Goal: Find specific page/section: Find specific page/section

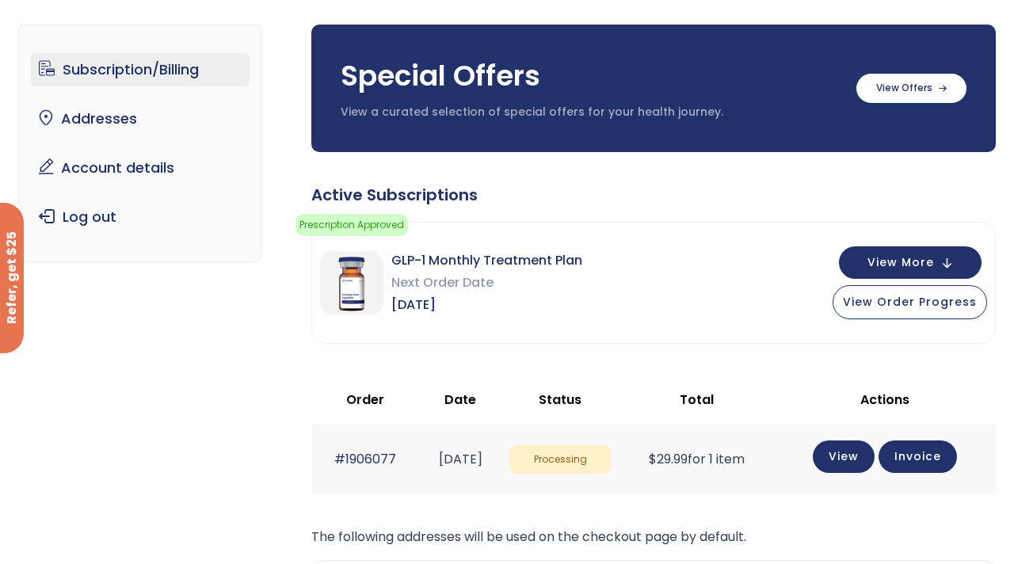
scroll to position [96, 0]
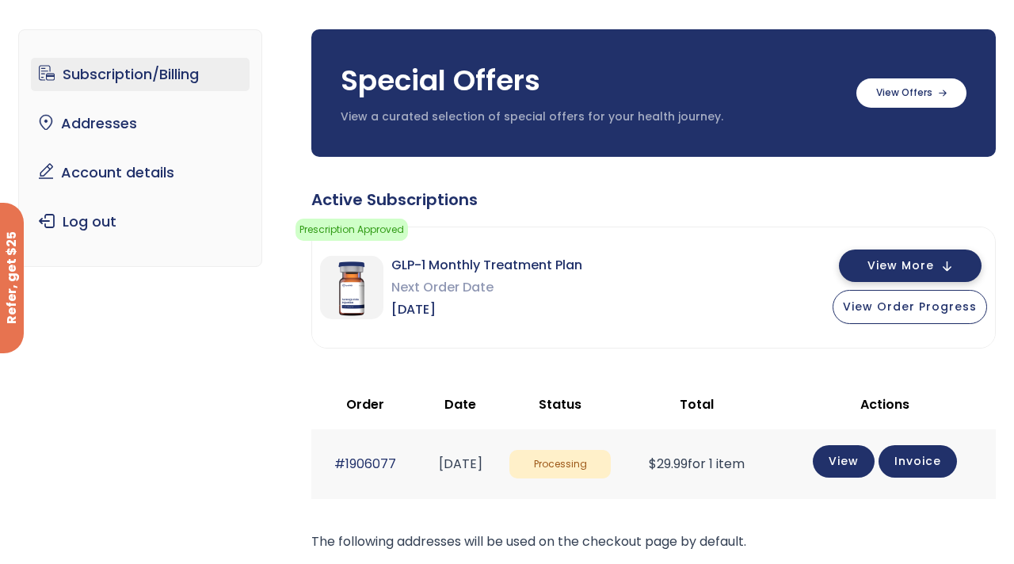
click at [880, 270] on span "View More" at bounding box center [901, 266] width 67 height 10
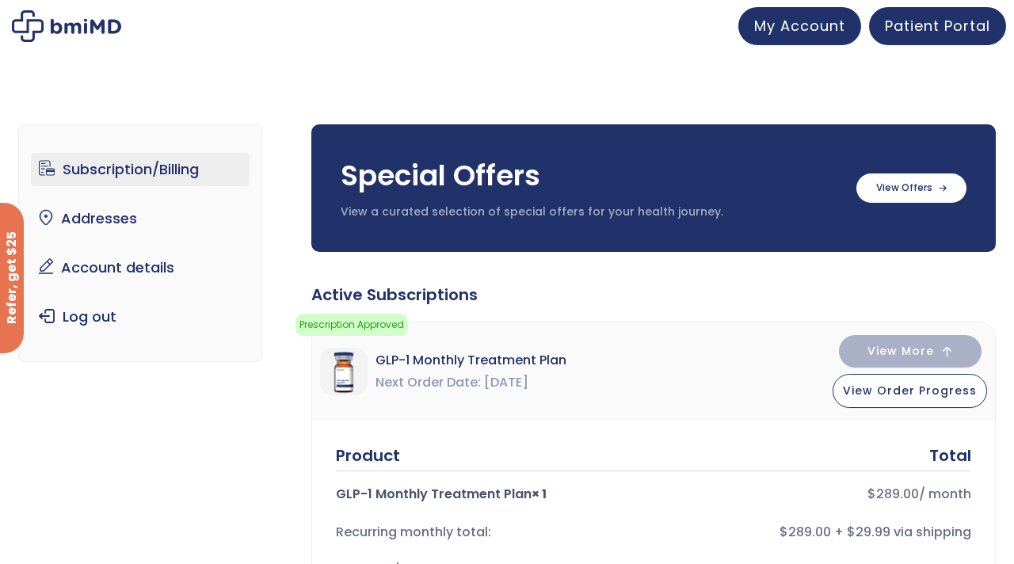
scroll to position [0, 0]
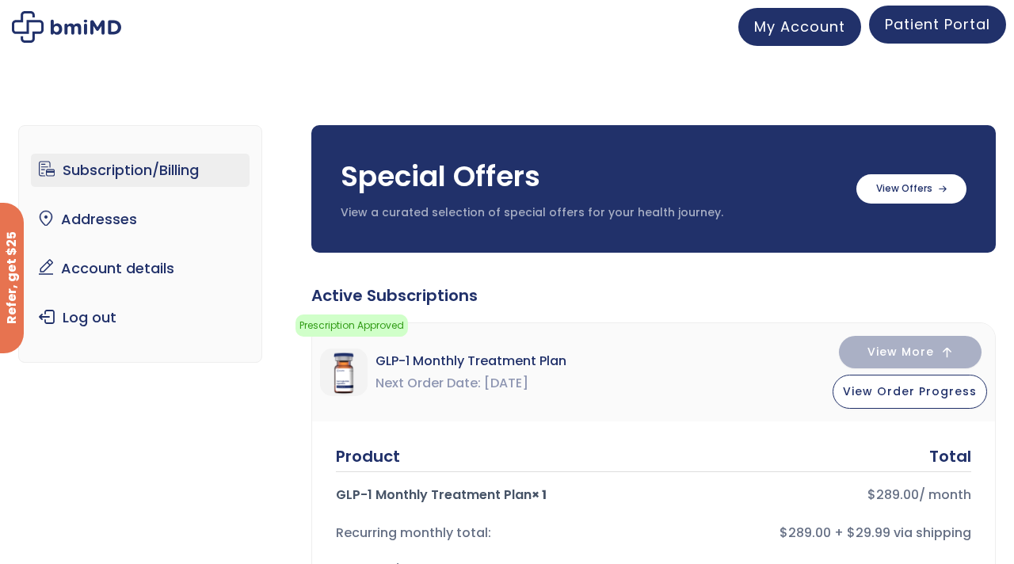
click at [935, 25] on span "Patient Portal" at bounding box center [937, 24] width 105 height 20
